Goal: Navigation & Orientation: Find specific page/section

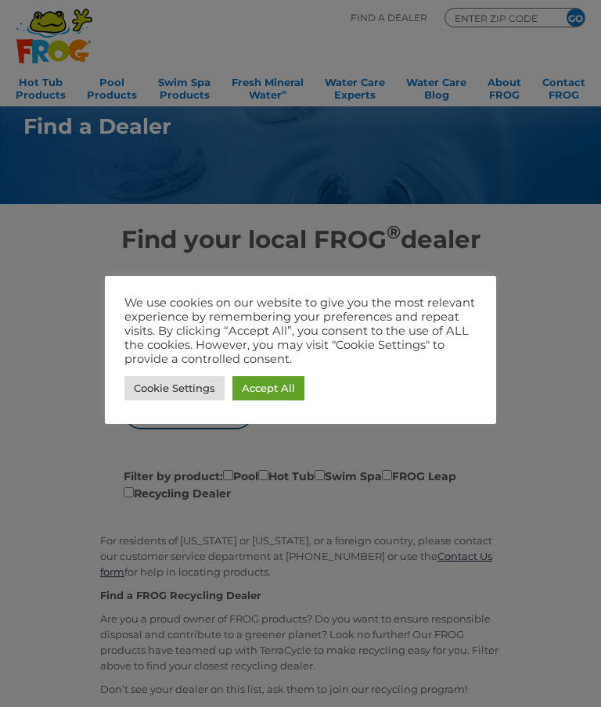
click at [542, 325] on div at bounding box center [300, 353] width 601 height 707
click at [268, 387] on link "Accept All" at bounding box center [268, 388] width 72 height 24
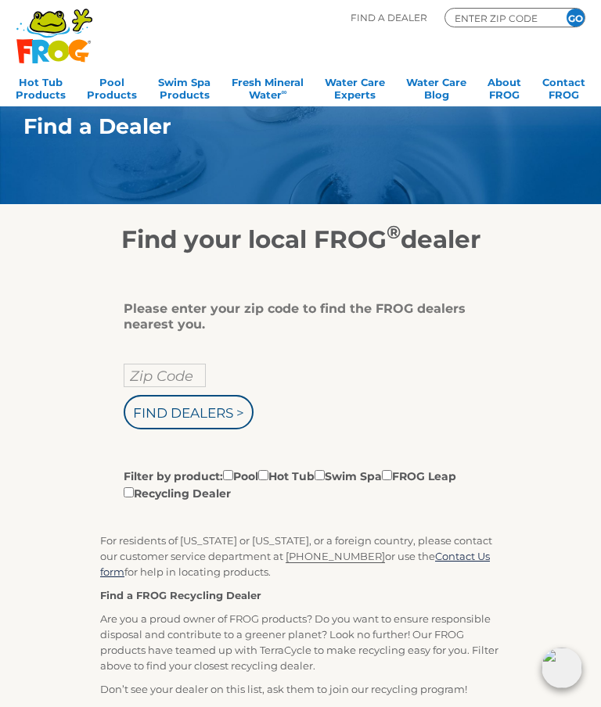
click at [171, 373] on input "Zip Code" at bounding box center [165, 375] width 82 height 23
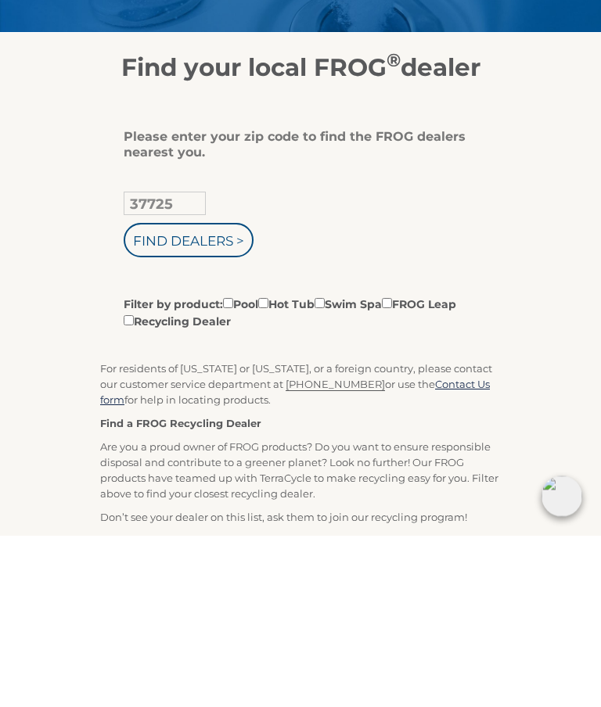
type input "37725"
click at [216, 395] on input "Find Dealers >" at bounding box center [189, 412] width 130 height 34
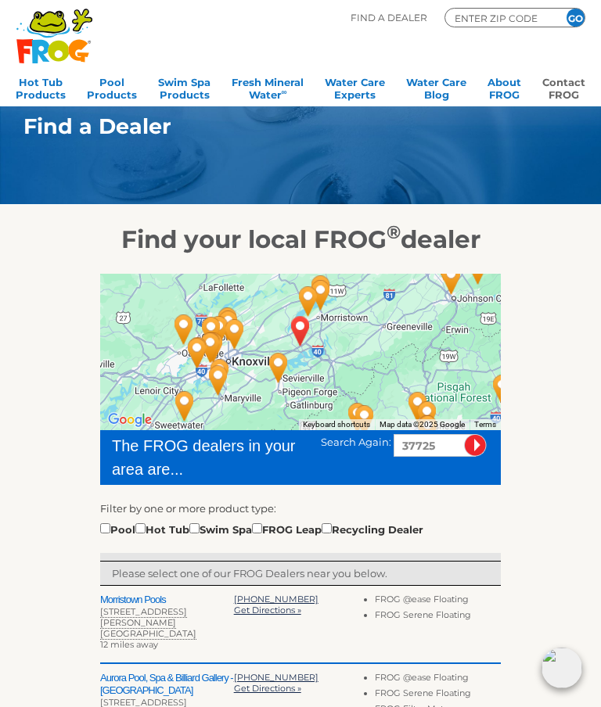
click at [548, 73] on link "Contact FROG" at bounding box center [563, 86] width 43 height 31
click at [110, 534] on input "checkbox" at bounding box center [105, 529] width 10 height 10
checkbox input "true"
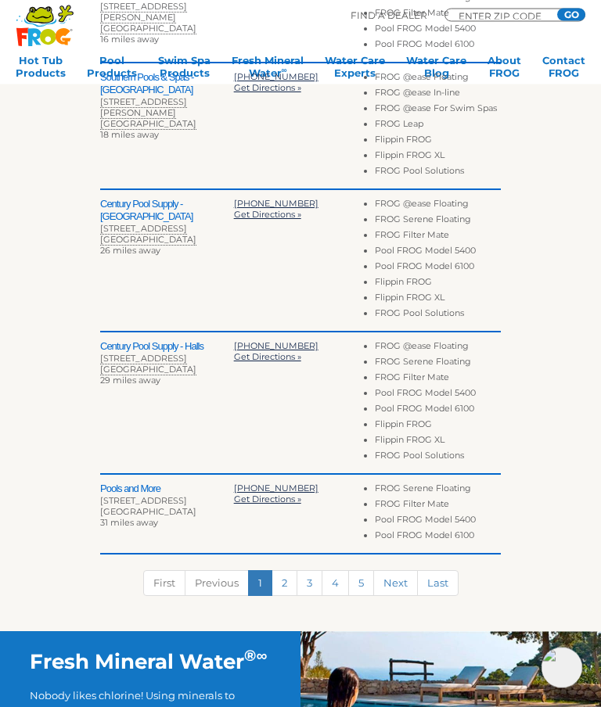
scroll to position [618, 0]
click at [286, 578] on link "2" at bounding box center [285, 584] width 26 height 26
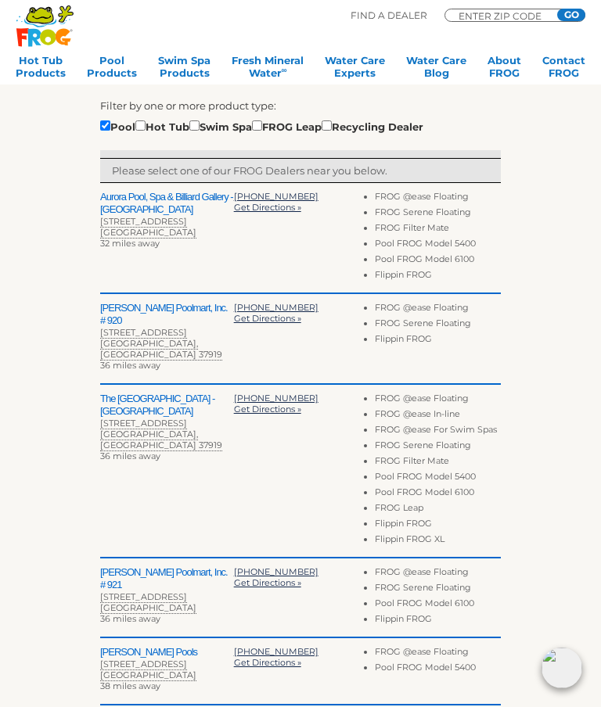
scroll to position [418, 0]
